Goal: Communication & Community: Ask a question

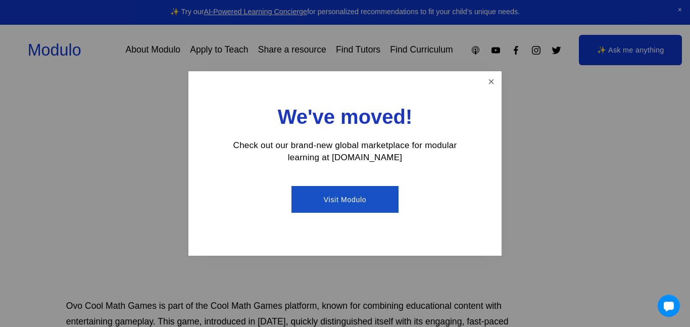
scroll to position [166, 39]
click at [488, 72] on div "We've moved! Check out our brand-new global marketplace for modular learning at…" at bounding box center [344, 163] width 313 height 184
click at [494, 82] on link "Close" at bounding box center [491, 82] width 18 height 18
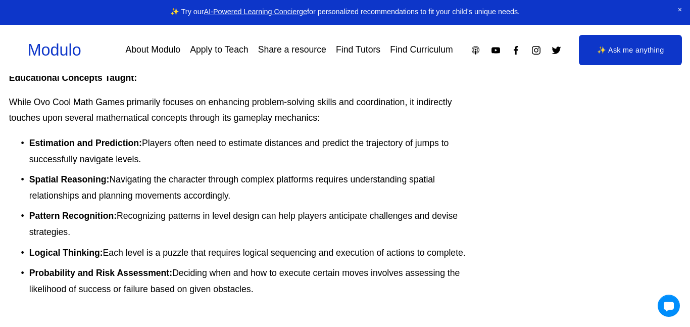
scroll to position [1105, 98]
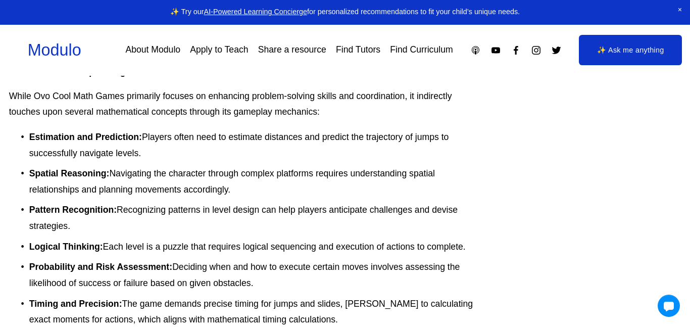
click at [669, 312] on div at bounding box center [668, 305] width 23 height 23
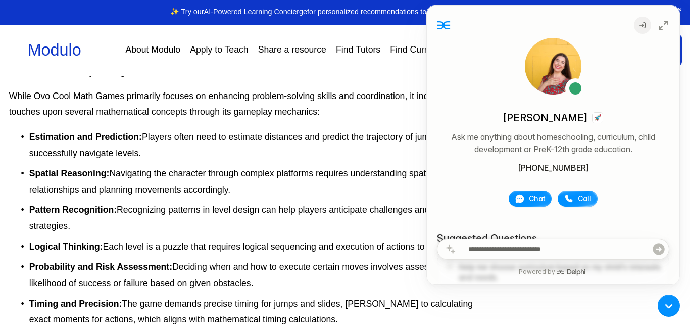
click at [581, 197] on span "Call" at bounding box center [584, 198] width 14 height 10
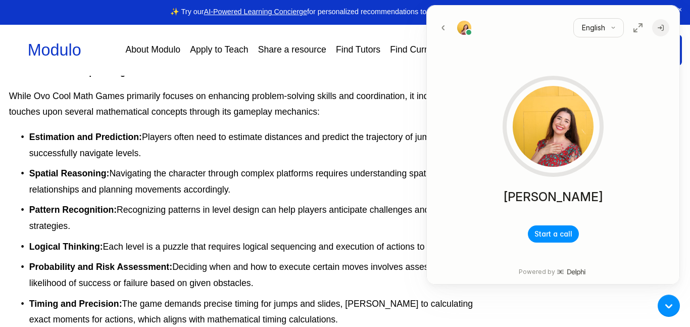
click at [554, 240] on button "Start a call" at bounding box center [553, 233] width 51 height 17
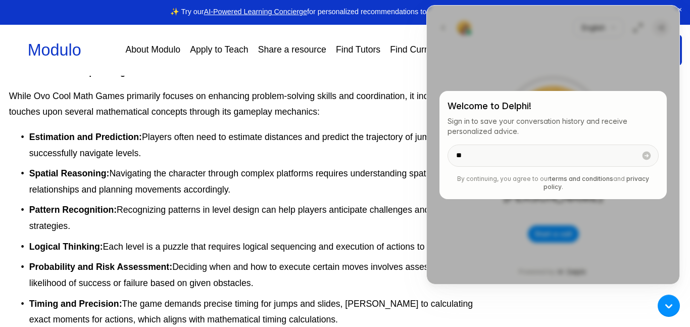
type input "*"
click at [568, 163] on input "**" at bounding box center [541, 155] width 187 height 21
type input "*"
click at [674, 306] on div at bounding box center [668, 305] width 23 height 23
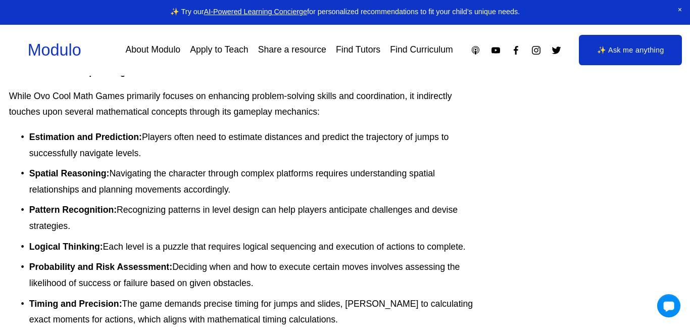
click at [669, 312] on div at bounding box center [668, 305] width 23 height 23
